Goal: Task Accomplishment & Management: Use online tool/utility

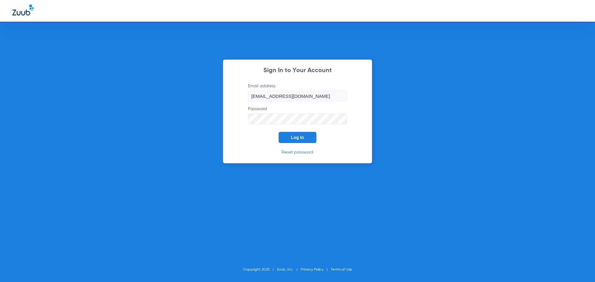
click at [297, 140] on span "Log In" at bounding box center [297, 137] width 13 height 5
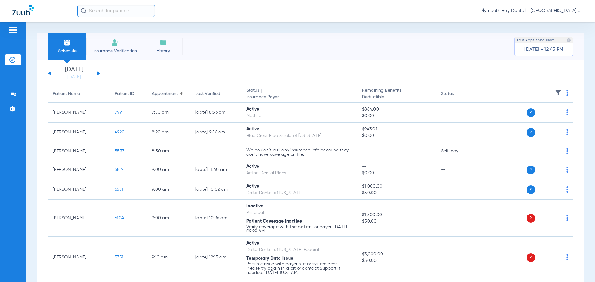
click at [99, 69] on div "[DATE] [DATE] [DATE] [DATE] [DATE] [DATE] [DATE] [DATE] [DATE] [DATE] [DATE] [D…" at bounding box center [74, 74] width 53 height 14
click at [99, 73] on button at bounding box center [99, 73] width 4 height 5
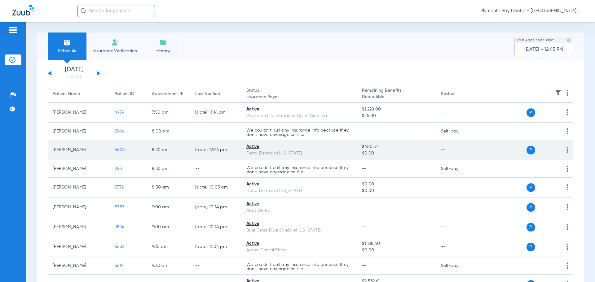
click at [119, 149] on span "6509" at bounding box center [120, 150] width 10 height 4
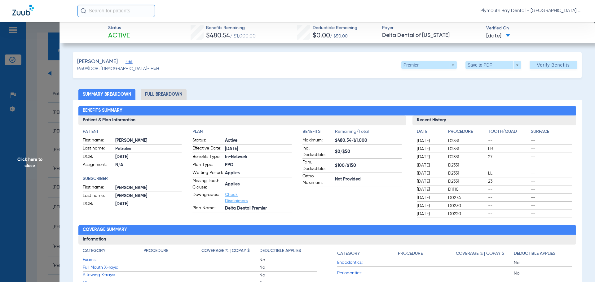
click at [39, 100] on span "Click here to close" at bounding box center [30, 163] width 60 height 282
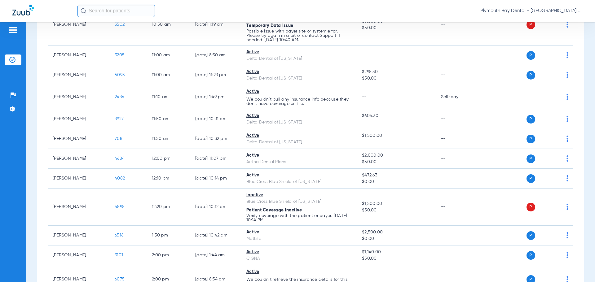
scroll to position [372, 0]
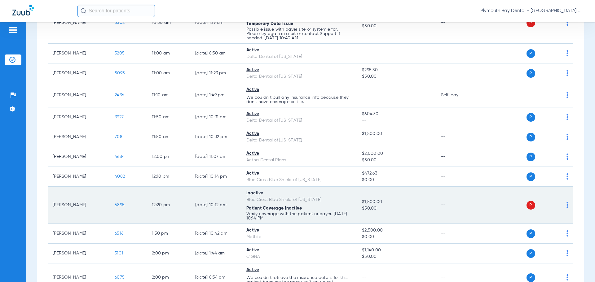
click at [121, 205] on span "5895" at bounding box center [120, 205] width 10 height 4
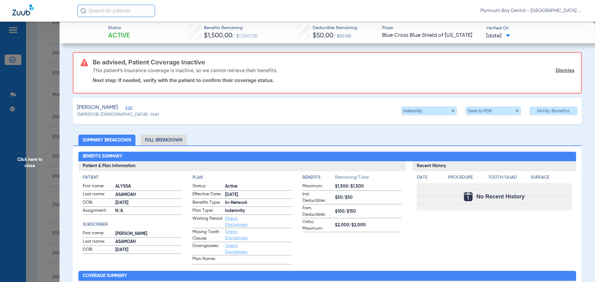
drag, startPoint x: 558, startPoint y: 69, endPoint x: 529, endPoint y: 53, distance: 33.0
click at [558, 69] on link "Dismiss" at bounding box center [565, 70] width 19 height 6
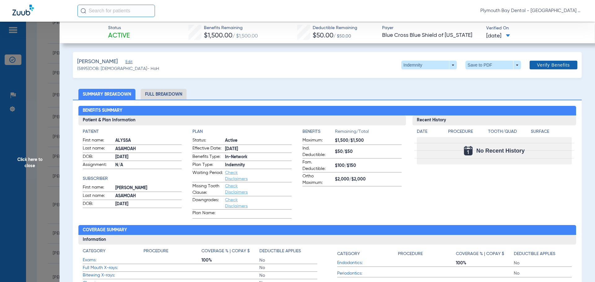
click at [547, 68] on span "Verify Benefits" at bounding box center [553, 65] width 33 height 5
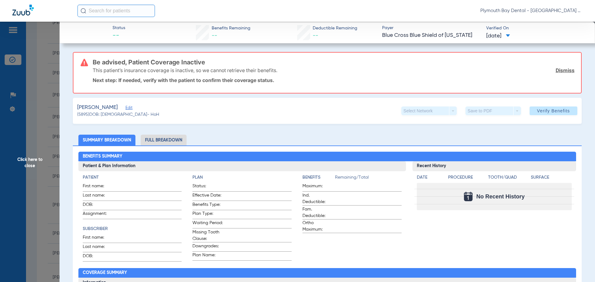
click at [556, 70] on link "Dismiss" at bounding box center [565, 70] width 19 height 6
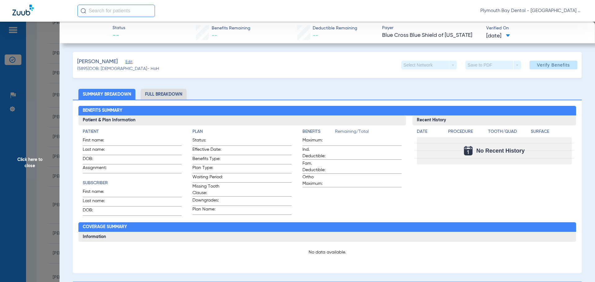
drag, startPoint x: 37, startPoint y: 56, endPoint x: 49, endPoint y: 62, distance: 13.5
click at [37, 56] on span "Click here to close" at bounding box center [30, 163] width 60 height 282
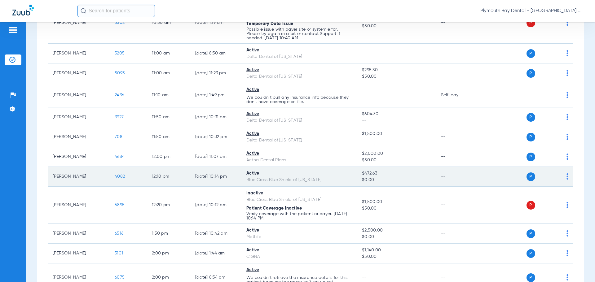
scroll to position [465, 0]
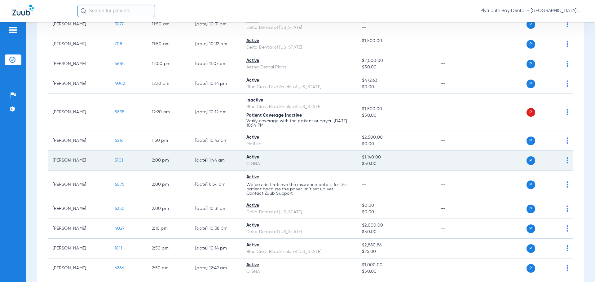
click at [120, 161] on span "3101" at bounding box center [119, 160] width 8 height 4
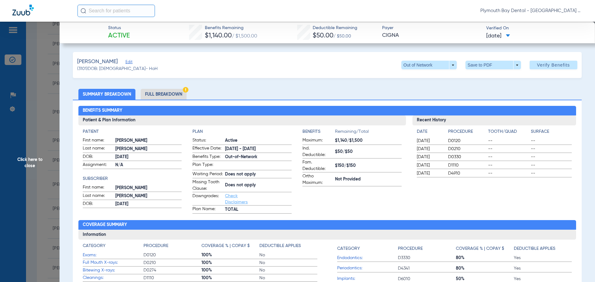
click at [38, 89] on span "Click here to close" at bounding box center [30, 163] width 60 height 282
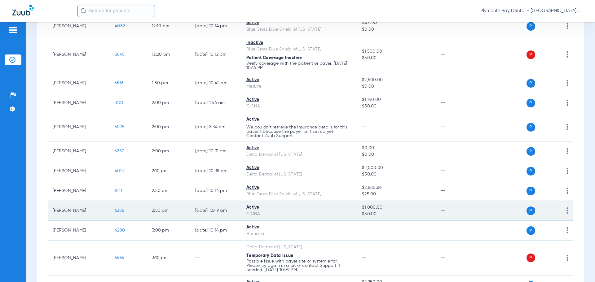
scroll to position [527, 0]
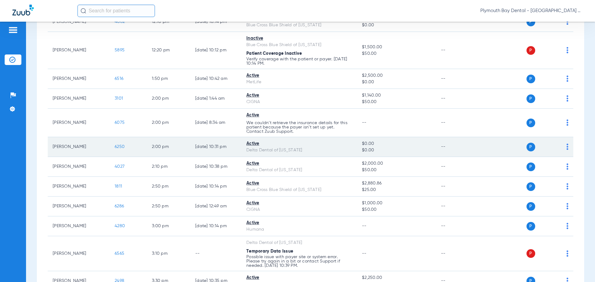
click at [123, 148] on span "6250" at bounding box center [120, 147] width 10 height 4
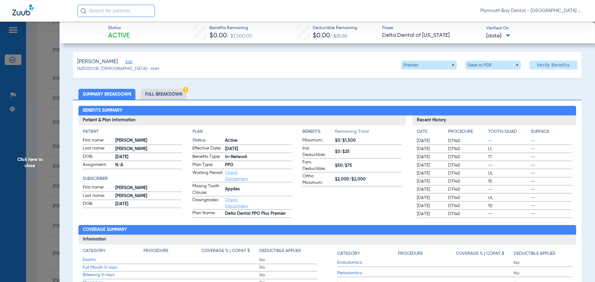
click at [42, 98] on span "Click here to close" at bounding box center [30, 163] width 60 height 282
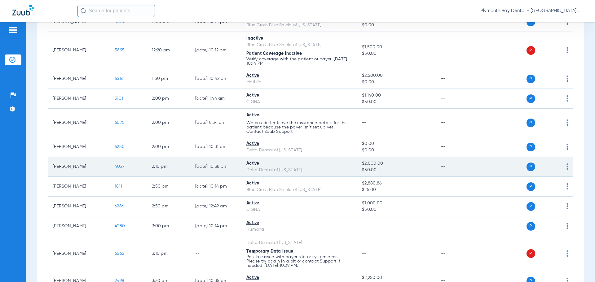
click at [121, 166] on span "4027" at bounding box center [120, 167] width 10 height 4
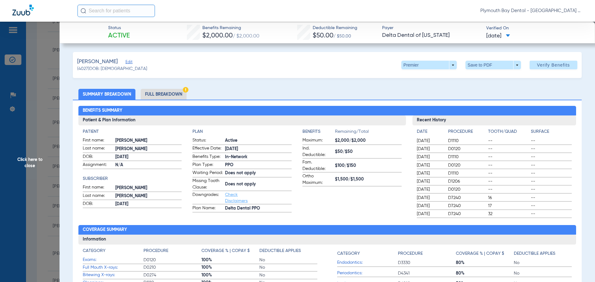
click at [30, 116] on span "Click here to close" at bounding box center [30, 163] width 60 height 282
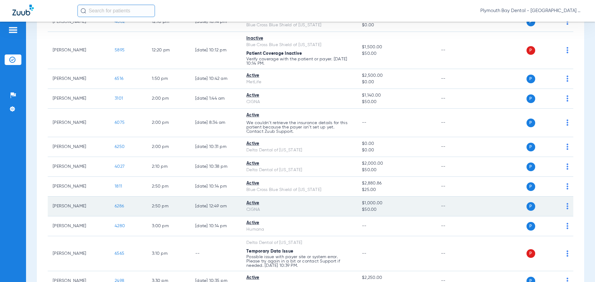
click at [121, 204] on span "6286" at bounding box center [119, 206] width 9 height 4
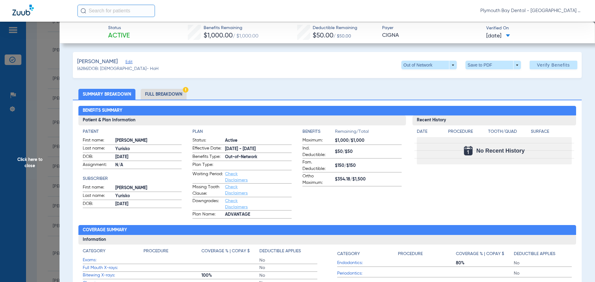
click at [32, 115] on span "Click here to close" at bounding box center [30, 163] width 60 height 282
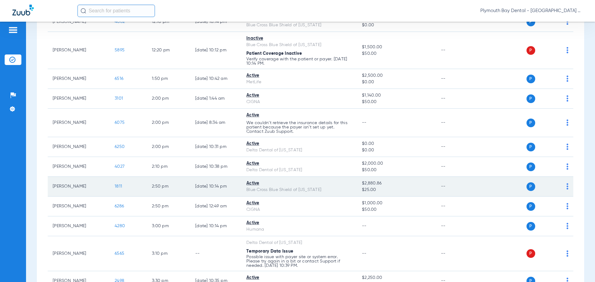
click at [122, 185] on span "1811" at bounding box center [118, 186] width 7 height 4
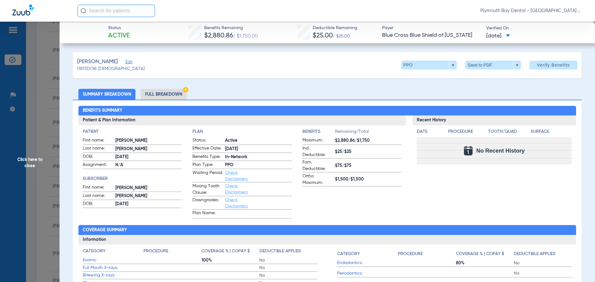
click at [35, 95] on span "Click here to close" at bounding box center [30, 163] width 60 height 282
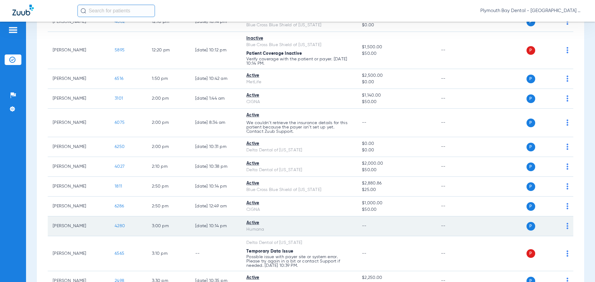
click at [121, 227] on span "4280" at bounding box center [120, 226] width 10 height 4
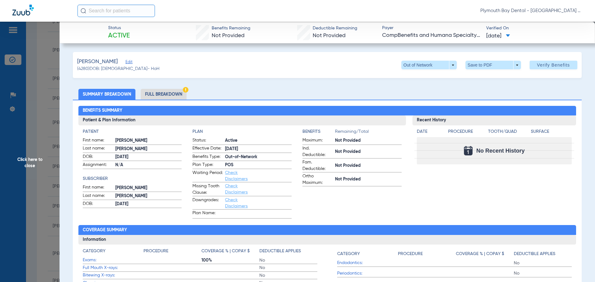
click at [45, 72] on span "Click here to close" at bounding box center [30, 163] width 60 height 282
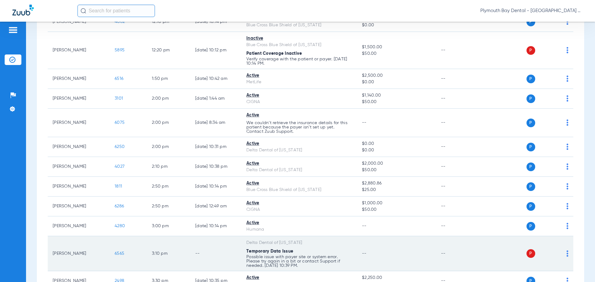
click at [218, 247] on td "--" at bounding box center [215, 254] width 51 height 35
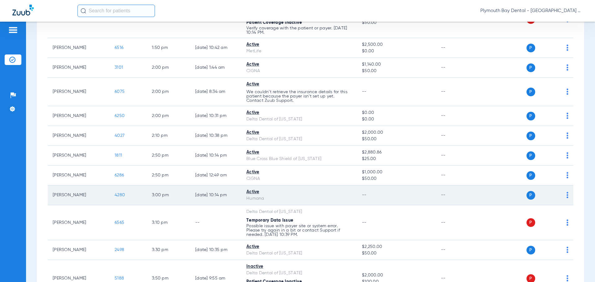
scroll to position [589, 0]
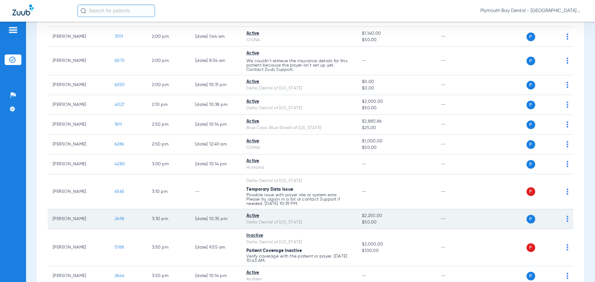
click at [119, 219] on span "2498" at bounding box center [120, 219] width 10 height 4
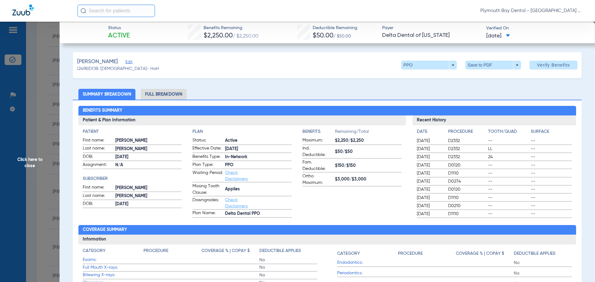
click at [38, 63] on span "Click here to close" at bounding box center [30, 163] width 60 height 282
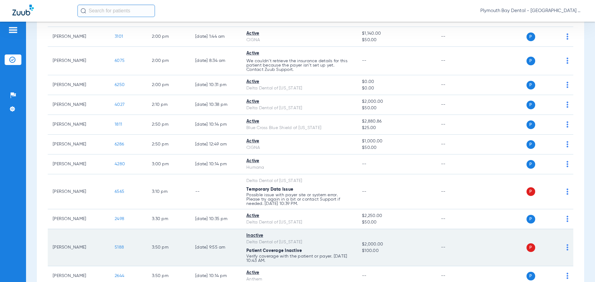
click at [73, 249] on td "[PERSON_NAME]" at bounding box center [79, 247] width 62 height 37
click at [117, 248] on span "5188" at bounding box center [119, 248] width 9 height 4
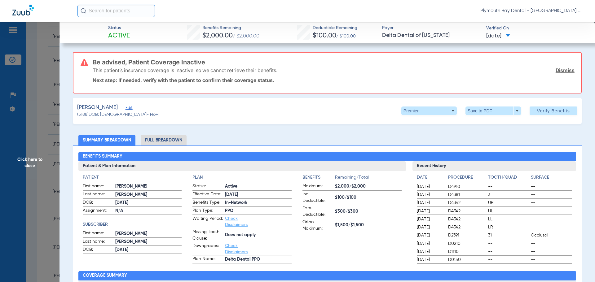
drag, startPoint x: 561, startPoint y: 69, endPoint x: 436, endPoint y: 41, distance: 127.3
click at [561, 69] on link "Dismiss" at bounding box center [565, 70] width 19 height 6
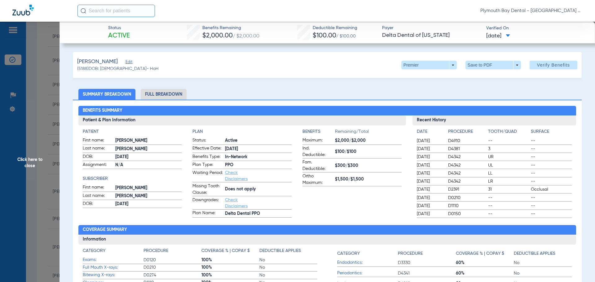
click at [36, 71] on span "Click here to close" at bounding box center [30, 163] width 60 height 282
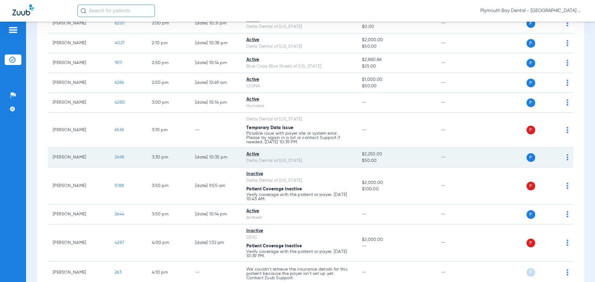
scroll to position [651, 0]
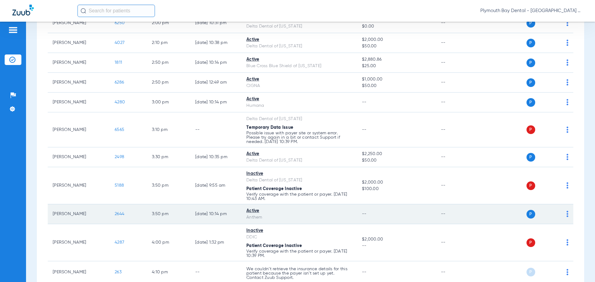
click at [120, 213] on span "2644" at bounding box center [120, 214] width 10 height 4
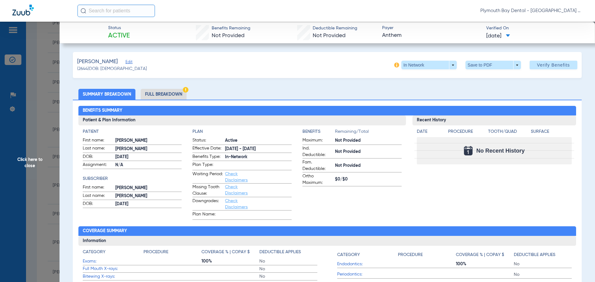
click at [37, 70] on span "Click here to close" at bounding box center [30, 163] width 60 height 282
